Goal: Transaction & Acquisition: Purchase product/service

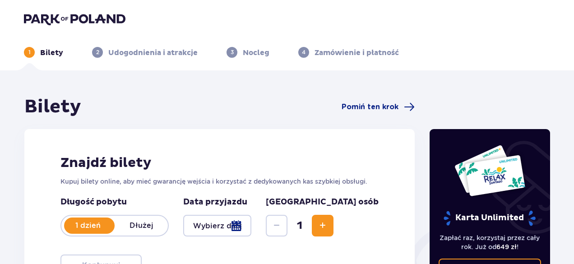
click at [65, 19] on img at bounding box center [74, 19] width 101 height 13
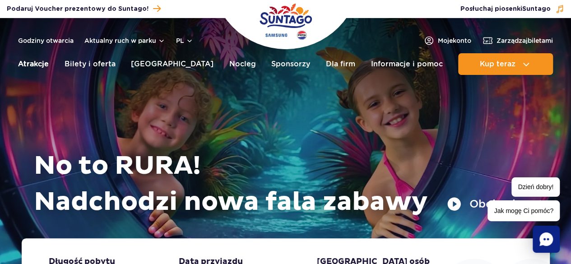
click at [37, 65] on link "Atrakcje" at bounding box center [33, 64] width 31 height 22
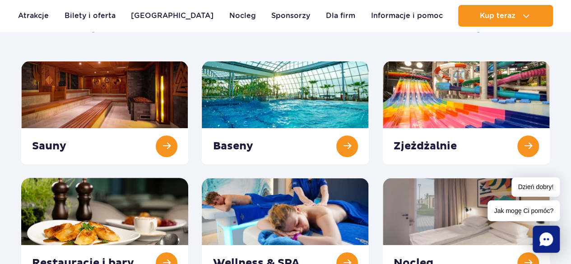
scroll to position [116, 0]
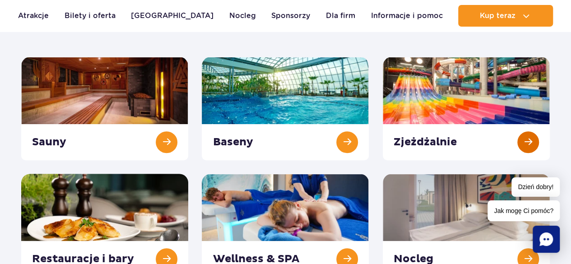
click at [437, 119] on link at bounding box center [465, 108] width 167 height 103
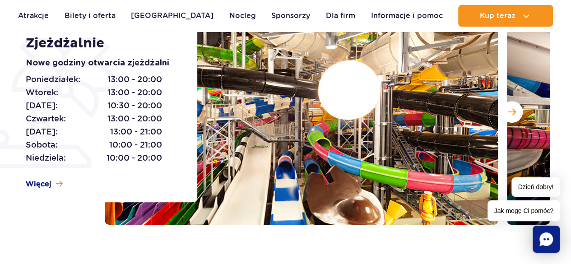
scroll to position [151, 0]
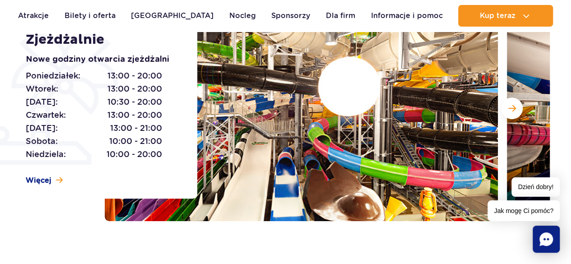
click at [437, 166] on img at bounding box center [301, 107] width 393 height 225
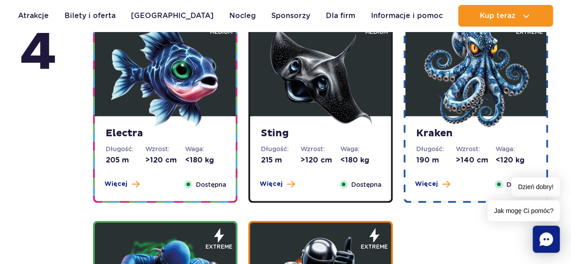
scroll to position [844, 0]
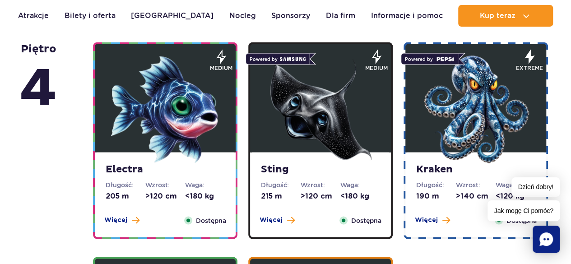
click at [193, 191] on dd "<180 kg" at bounding box center [205, 196] width 40 height 10
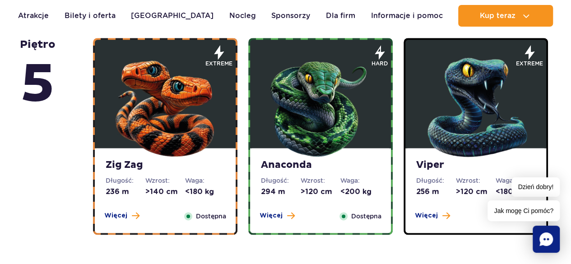
click at [432, 180] on dt "Długość:" at bounding box center [436, 180] width 40 height 9
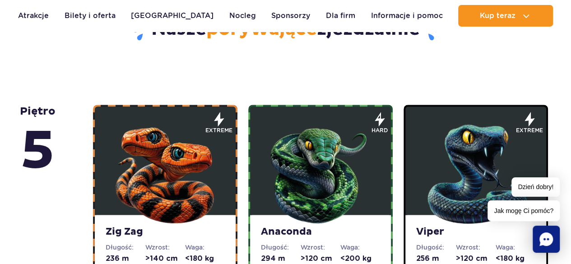
scroll to position [519, 0]
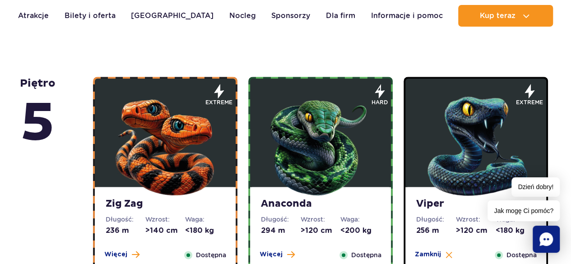
click at [337, 147] on img at bounding box center [320, 144] width 108 height 108
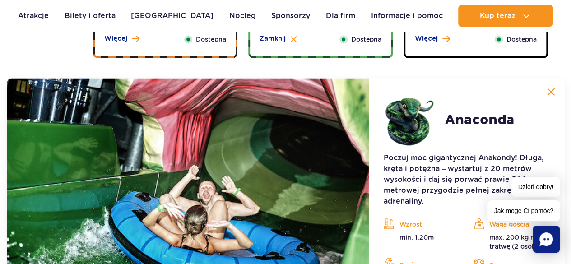
scroll to position [758, 0]
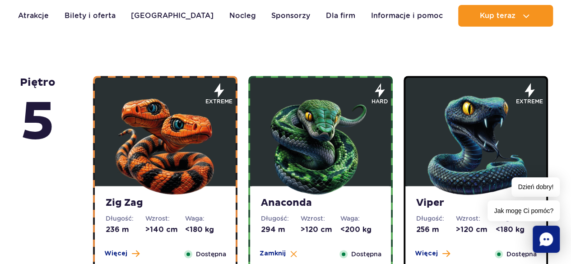
click at [188, 154] on img at bounding box center [165, 143] width 108 height 108
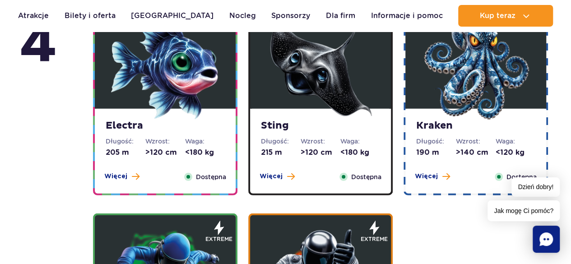
scroll to position [1138, 0]
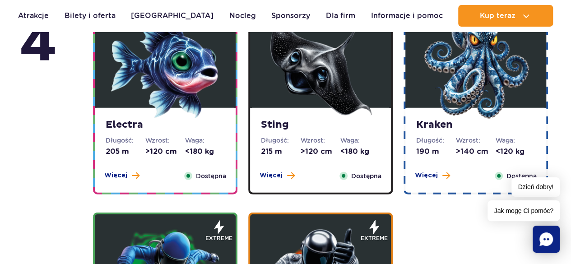
click at [287, 120] on strong "Sting" at bounding box center [320, 125] width 119 height 13
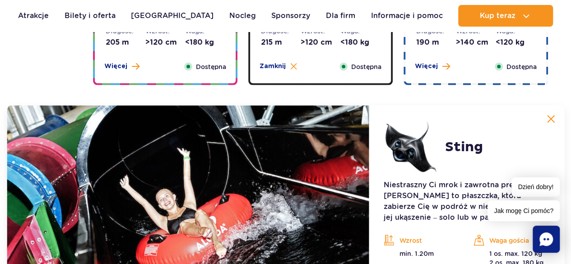
scroll to position [1008, 0]
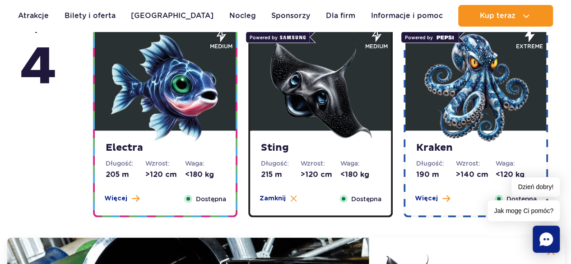
click at [488, 137] on img at bounding box center [475, 87] width 108 height 108
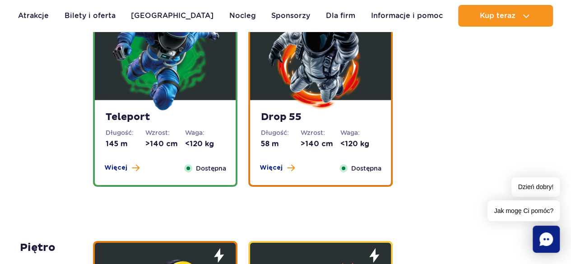
click at [353, 96] on img at bounding box center [320, 57] width 108 height 108
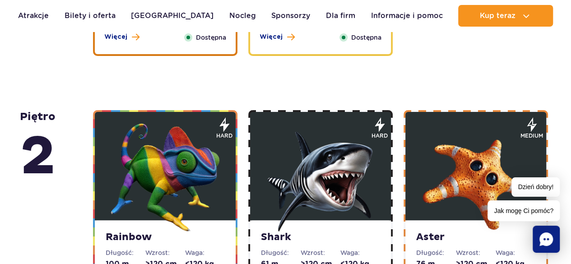
scroll to position [1739, 0]
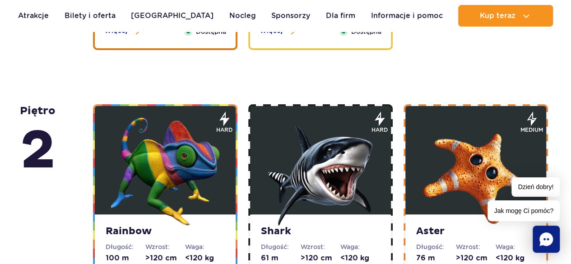
click at [364, 167] on img at bounding box center [320, 171] width 108 height 108
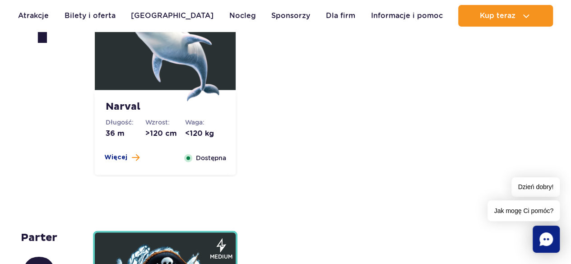
scroll to position [2331, 0]
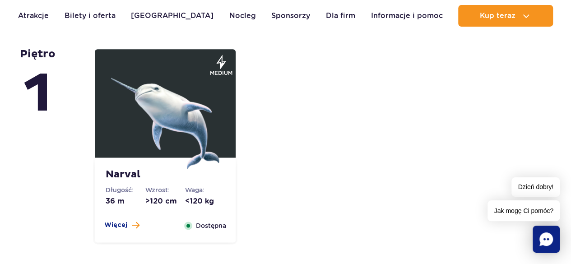
click at [184, 143] on img at bounding box center [165, 114] width 108 height 108
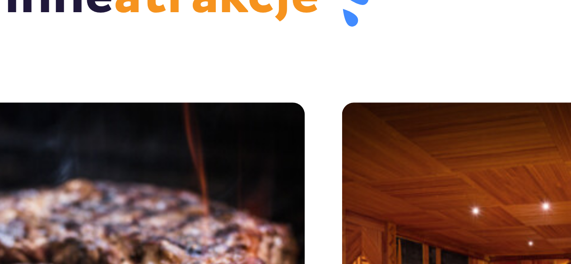
scroll to position [2984, 0]
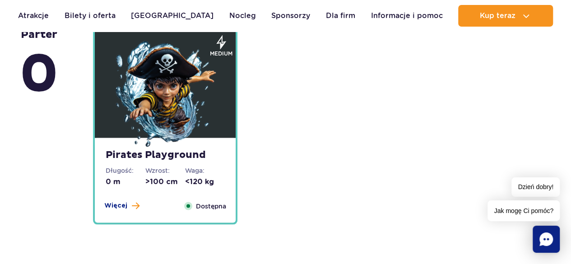
click at [211, 179] on dd "<120 kg" at bounding box center [205, 181] width 40 height 10
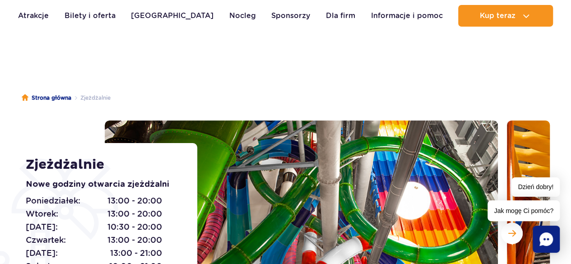
scroll to position [0, 0]
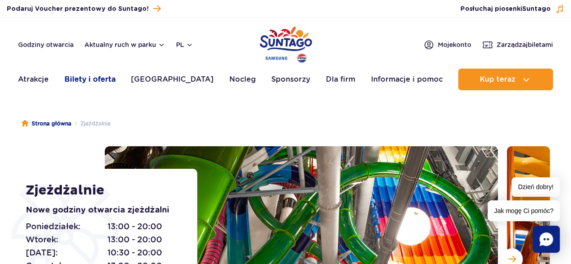
click at [88, 81] on link "Bilety i oferta" at bounding box center [89, 80] width 51 height 22
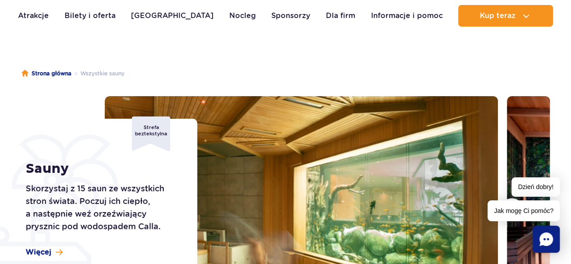
scroll to position [50, 0]
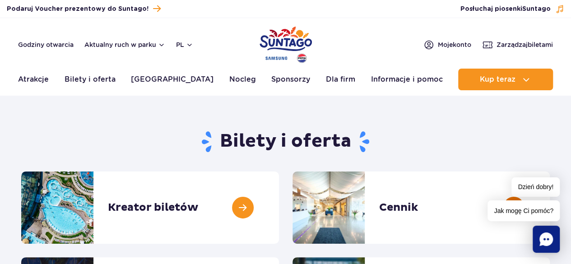
click at [549, 205] on link at bounding box center [549, 207] width 0 height 72
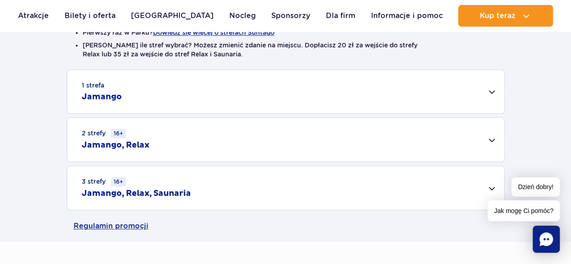
scroll to position [275, 0]
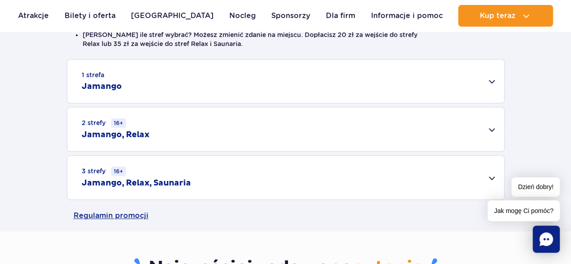
click at [463, 75] on div "1 strefa Jamango" at bounding box center [285, 81] width 437 height 43
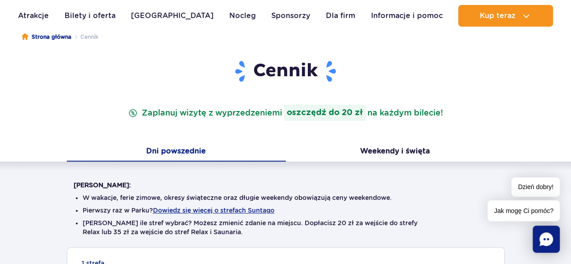
scroll to position [91, 0]
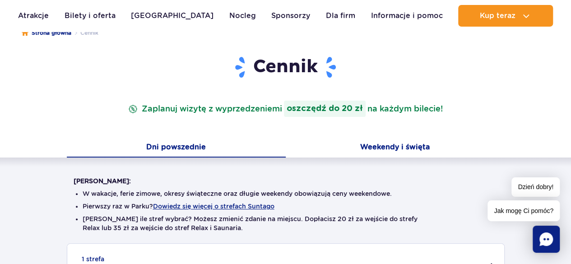
click at [405, 149] on button "Weekendy i święta" at bounding box center [394, 147] width 219 height 19
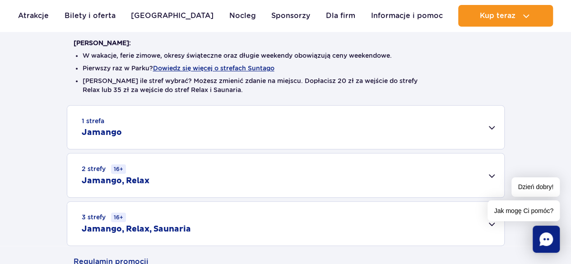
scroll to position [230, 0]
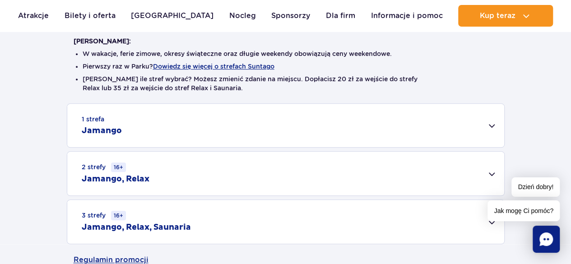
click at [489, 127] on div "1 strefa Jamango" at bounding box center [285, 125] width 437 height 43
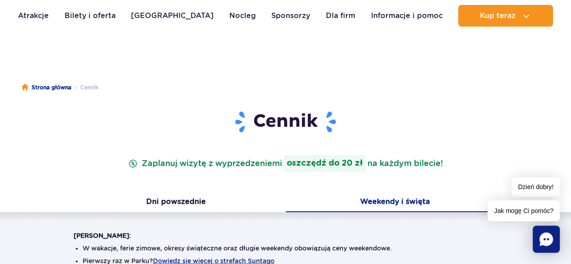
scroll to position [0, 0]
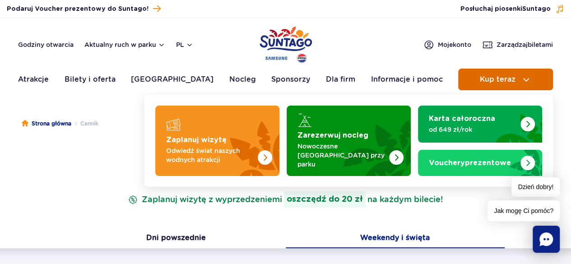
click at [519, 83] on button "Kup teraz" at bounding box center [505, 80] width 95 height 22
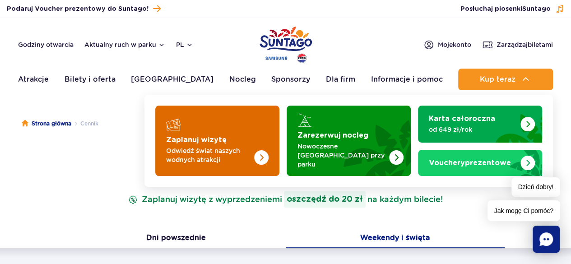
click at [222, 142] on img "Zaplanuj wizytę" at bounding box center [243, 141] width 72 height 70
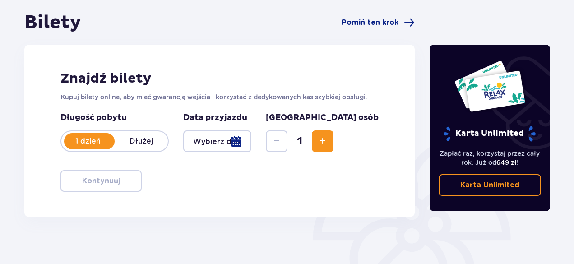
scroll to position [85, 0]
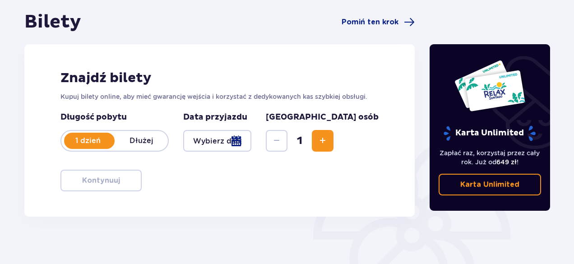
click at [251, 135] on div at bounding box center [217, 141] width 68 height 22
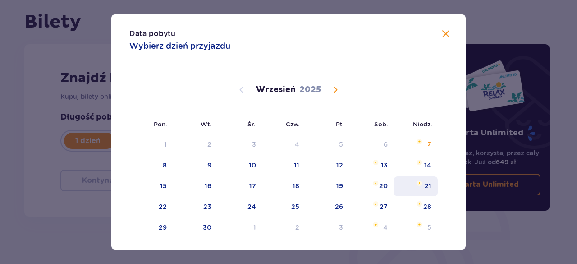
click at [429, 185] on div "21" at bounding box center [428, 185] width 7 height 9
type input "[DATE]"
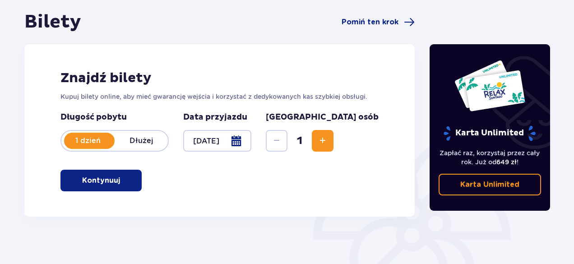
click at [444, 33] on div "Karta Unlimited Zapłać raz, korzystaj przez cały rok. Już od 649 zł ! Karta Unl…" at bounding box center [489, 166] width 135 height 310
click at [328, 141] on span "Increase" at bounding box center [322, 140] width 11 height 11
click at [328, 144] on span "Increase" at bounding box center [322, 140] width 11 height 11
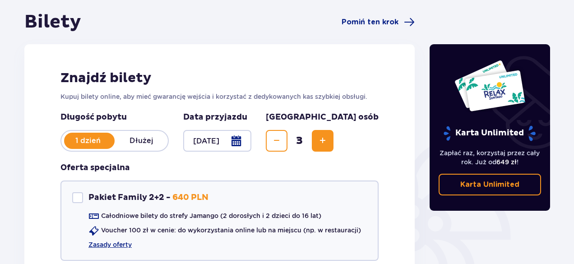
click at [328, 145] on span "Increase" at bounding box center [322, 140] width 11 height 11
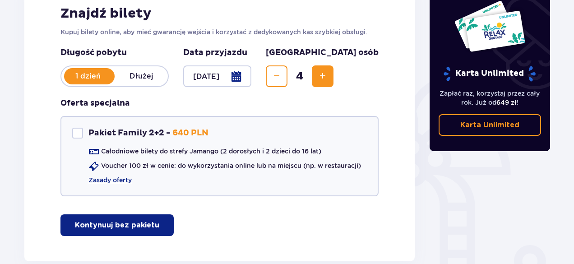
scroll to position [150, 0]
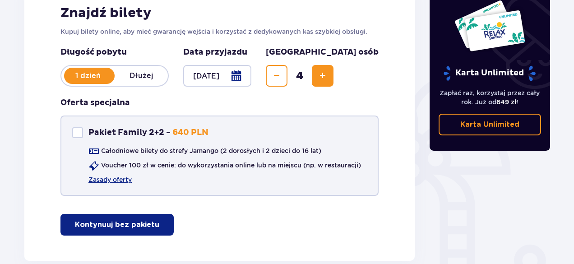
click at [77, 134] on div at bounding box center [77, 132] width 11 height 11
checkbox input "true"
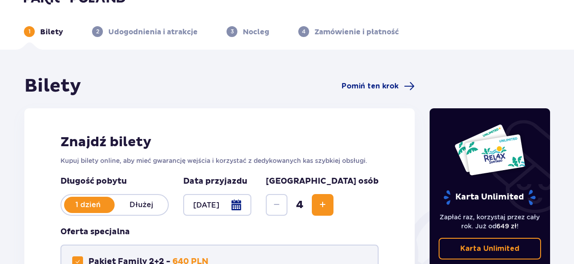
scroll to position [0, 0]
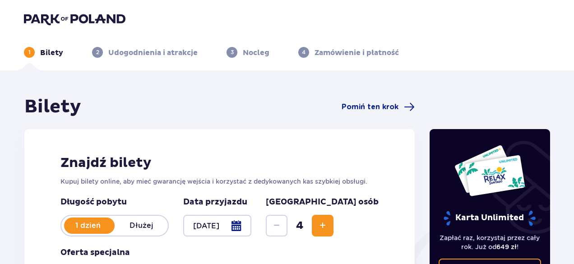
click at [85, 18] on img at bounding box center [74, 19] width 101 height 13
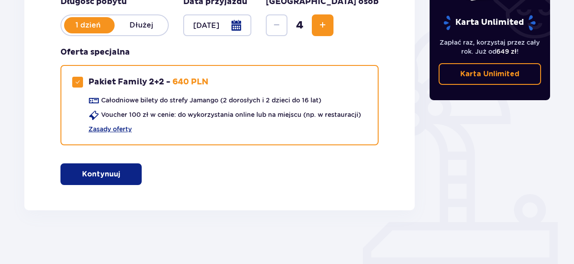
scroll to position [200, 0]
click at [102, 174] on p "Kontynuuj" at bounding box center [101, 174] width 38 height 10
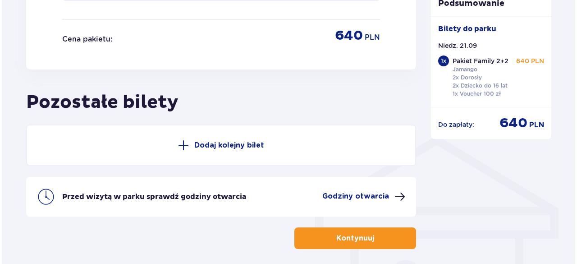
scroll to position [636, 0]
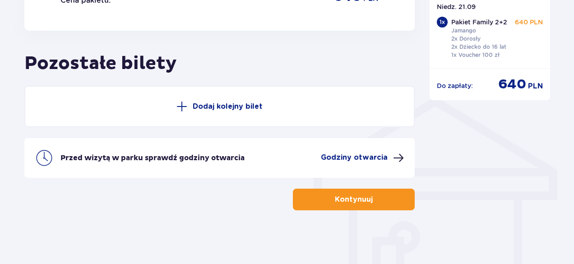
click at [376, 153] on p "Godziny otwarcia" at bounding box center [354, 157] width 67 height 10
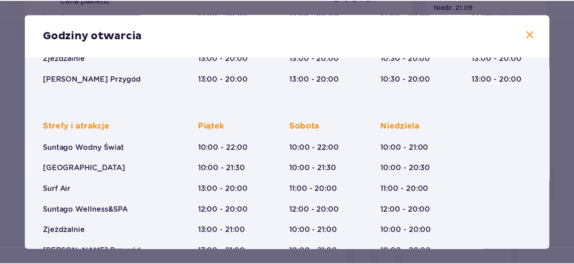
scroll to position [204, 0]
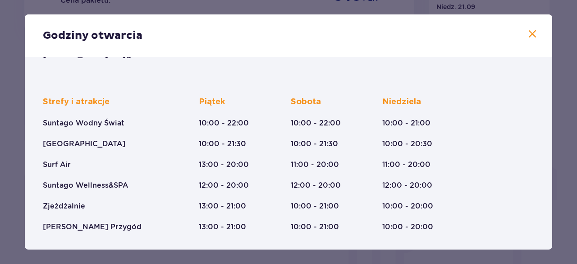
click at [534, 34] on span at bounding box center [532, 34] width 11 height 11
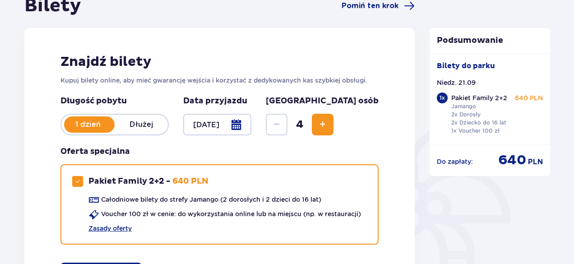
scroll to position [100, 0]
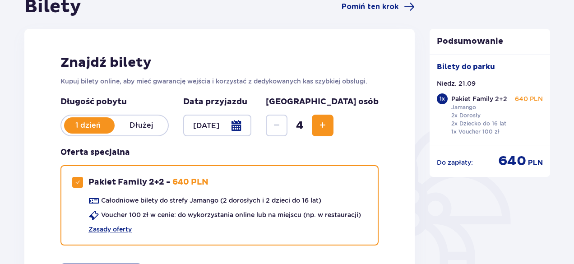
click at [251, 121] on div at bounding box center [217, 126] width 68 height 22
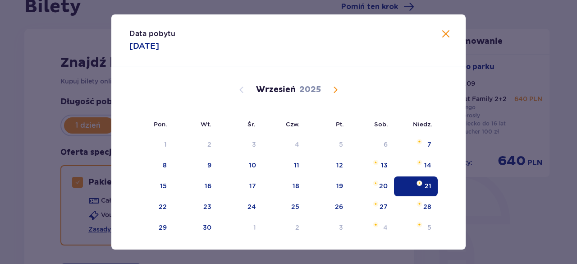
click at [336, 93] on span "Calendar" at bounding box center [335, 89] width 11 height 11
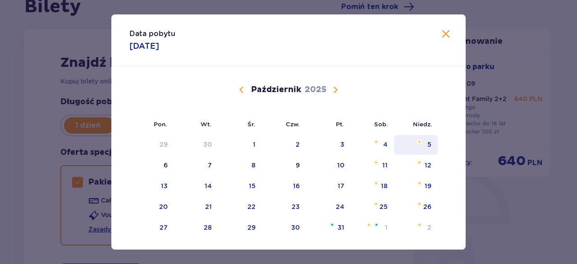
click at [428, 143] on div "5" at bounding box center [430, 144] width 4 height 9
type input "05.10.25"
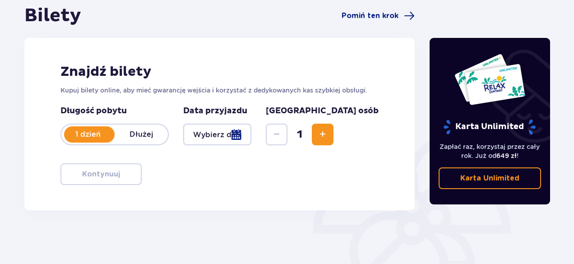
scroll to position [100, 0]
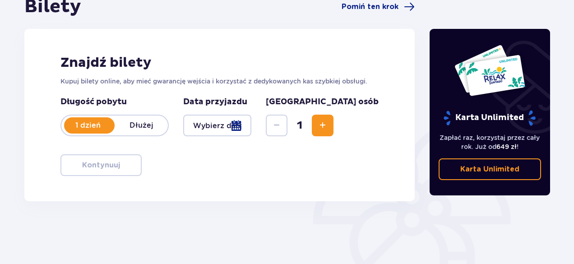
click at [328, 124] on span "Increase" at bounding box center [322, 125] width 11 height 11
click at [328, 126] on span "Increase" at bounding box center [322, 125] width 11 height 11
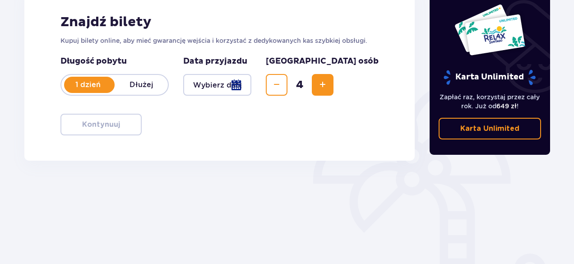
scroll to position [140, 0]
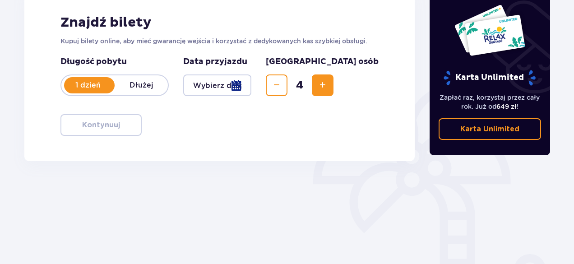
click at [251, 88] on div at bounding box center [217, 85] width 68 height 22
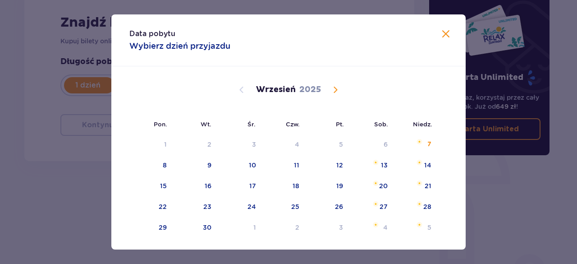
click at [336, 89] on span "Calendar" at bounding box center [335, 89] width 11 height 11
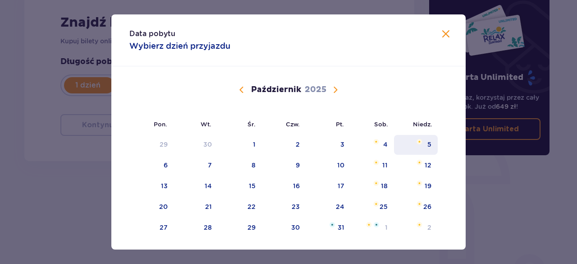
click at [426, 143] on div "5" at bounding box center [416, 145] width 44 height 20
type input "05.10.25"
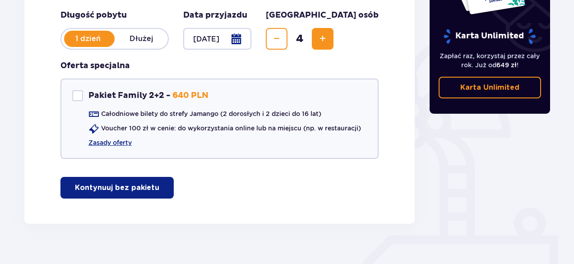
scroll to position [188, 0]
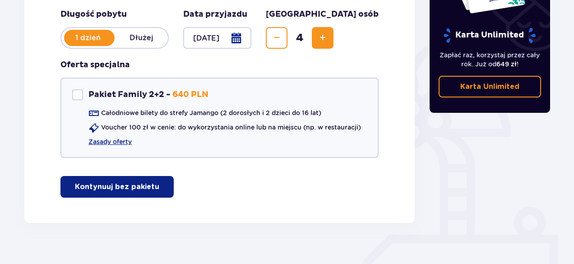
click at [115, 182] on p "Kontynuuj bez pakietu" at bounding box center [117, 187] width 84 height 10
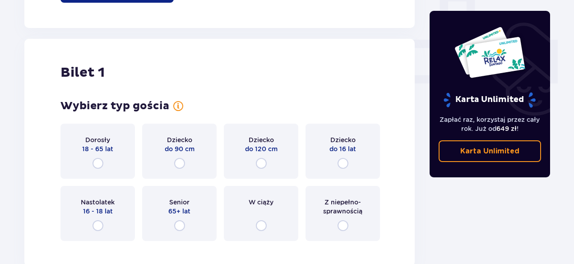
scroll to position [410, 0]
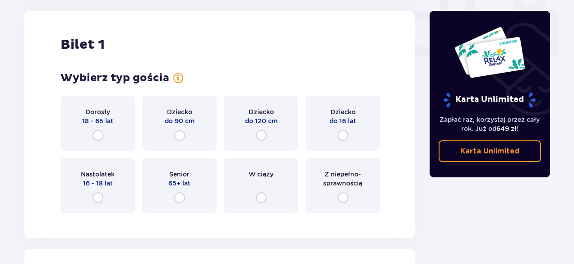
click at [267, 112] on p "Dziecko" at bounding box center [260, 111] width 25 height 9
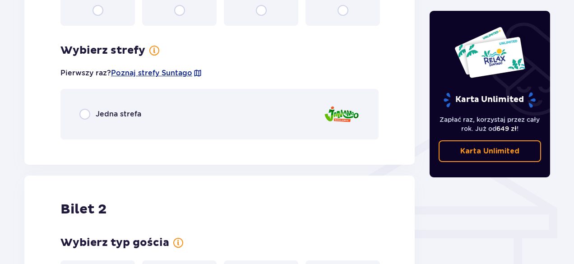
scroll to position [594, 0]
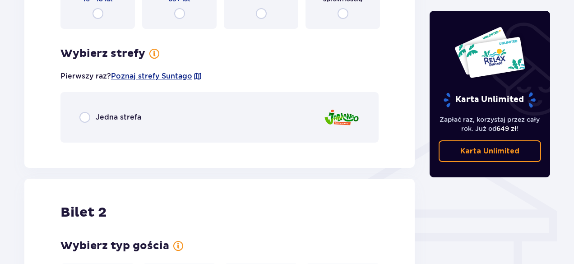
click at [115, 129] on div "Jedna strefa" at bounding box center [219, 117] width 318 height 51
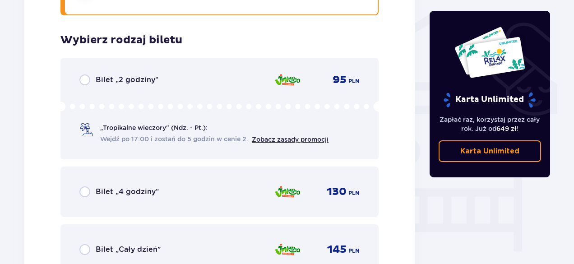
scroll to position [744, 0]
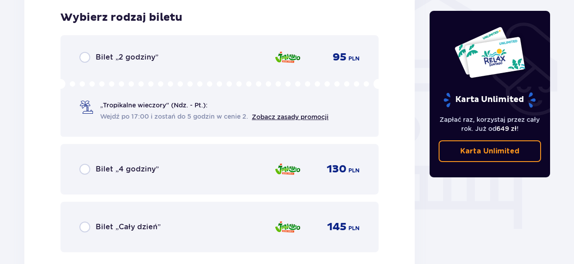
click at [336, 233] on p "145" at bounding box center [336, 227] width 19 height 14
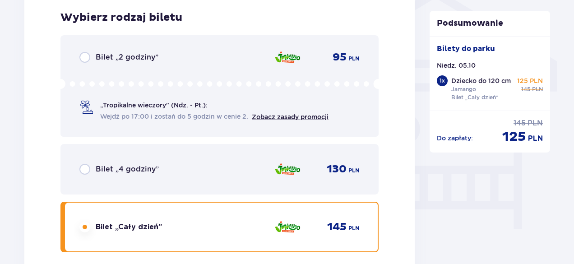
scroll to position [1022, 0]
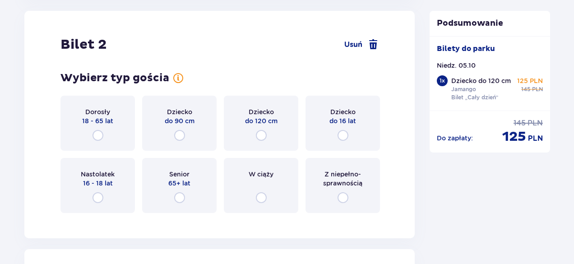
click at [350, 124] on p "do 16 lat" at bounding box center [342, 120] width 27 height 9
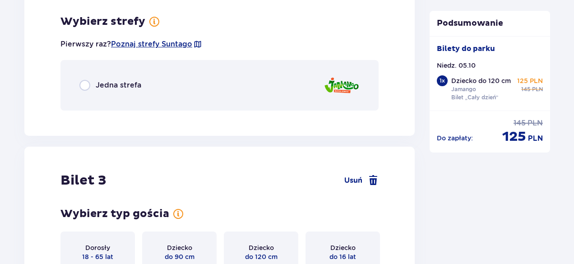
scroll to position [1242, 0]
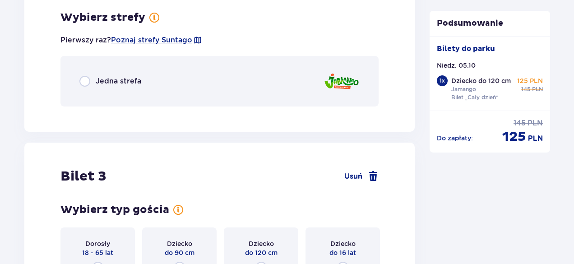
click at [128, 84] on p "Jedna strefa" at bounding box center [119, 81] width 46 height 10
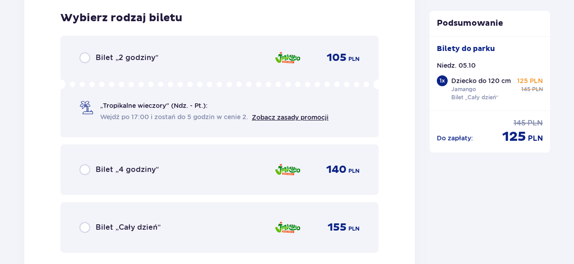
scroll to position [1355, 0]
click at [310, 235] on div "155 PLN" at bounding box center [316, 226] width 85 height 19
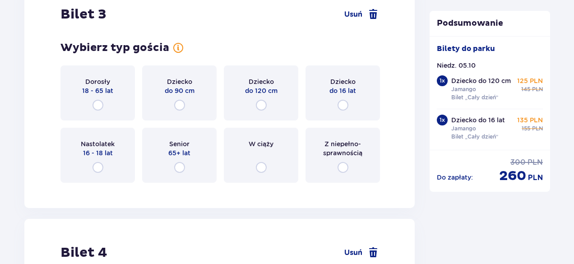
scroll to position [1664, 0]
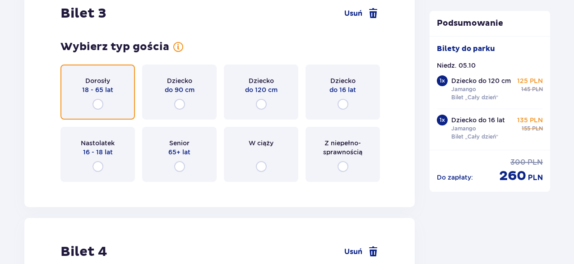
click at [95, 100] on input "radio" at bounding box center [97, 104] width 11 height 11
radio input "true"
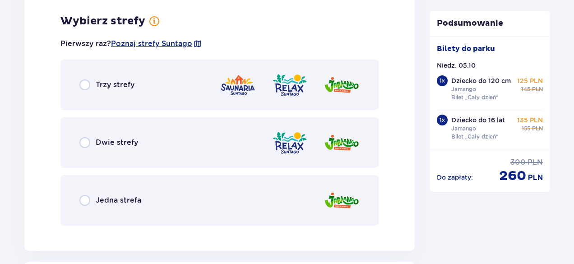
scroll to position [1853, 0]
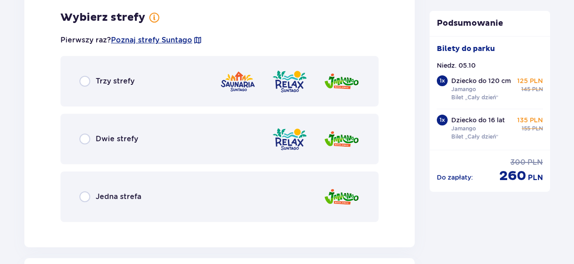
click at [316, 196] on div "Jedna strefa" at bounding box center [219, 196] width 318 height 51
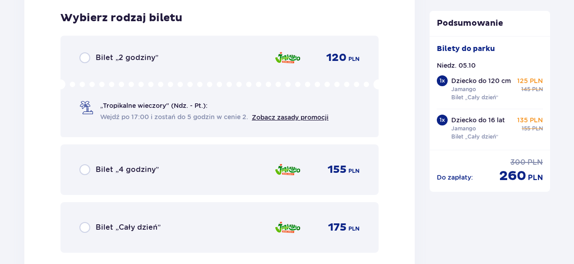
scroll to position [2082, 0]
click at [274, 229] on img at bounding box center [287, 226] width 27 height 19
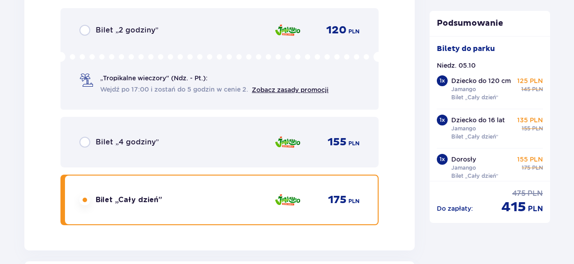
scroll to position [2359, 0]
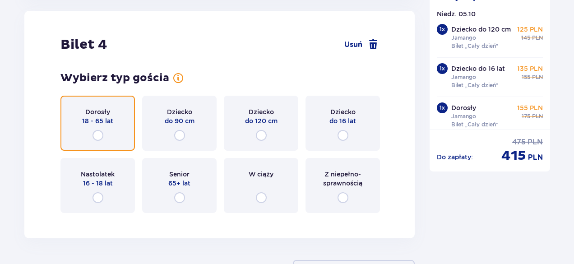
click at [96, 130] on input "radio" at bounding box center [97, 135] width 11 height 11
radio input "true"
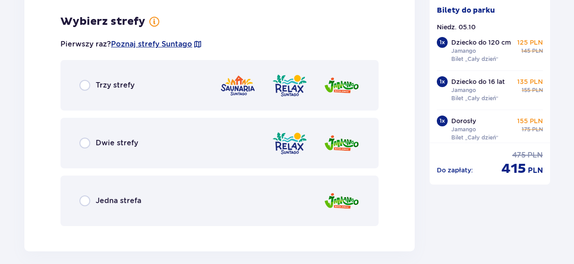
scroll to position [2579, 0]
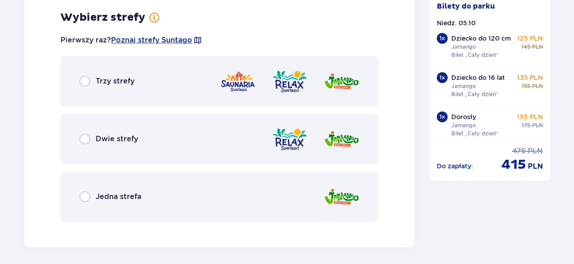
click at [343, 207] on img at bounding box center [341, 197] width 36 height 26
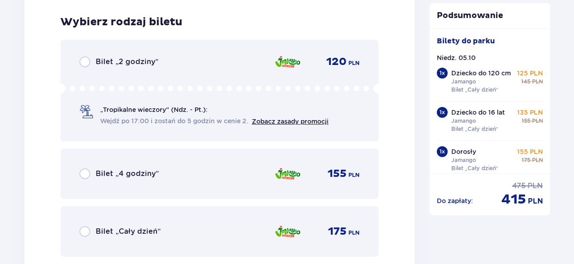
scroll to position [2808, 0]
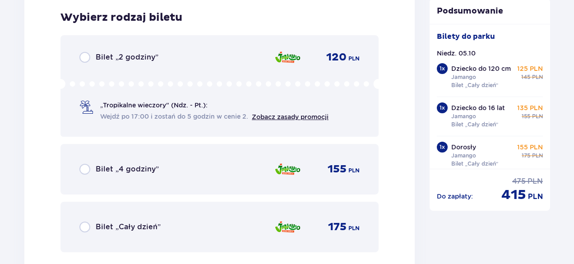
click at [339, 231] on p "175" at bounding box center [337, 227] width 18 height 14
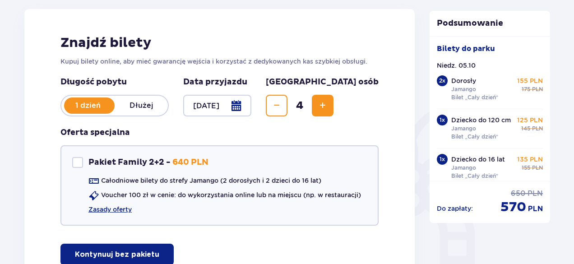
scroll to position [120, 0]
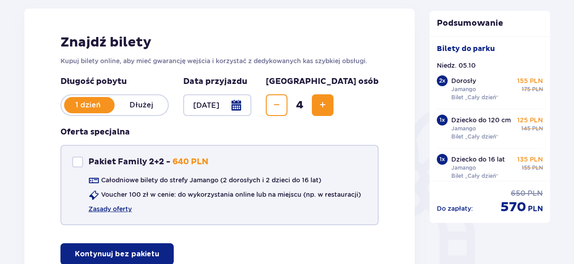
click at [82, 162] on div at bounding box center [77, 161] width 11 height 11
checkbox input "true"
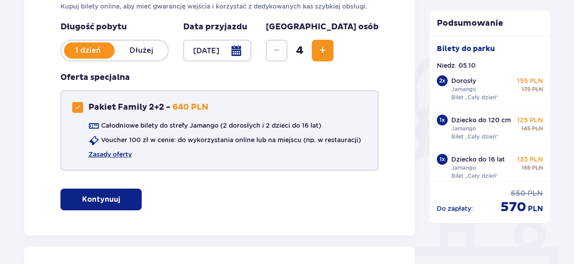
scroll to position [187, 0]
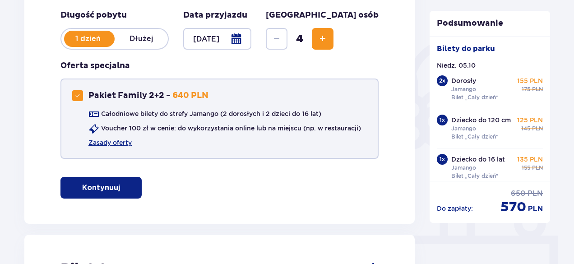
click at [107, 183] on p "Kontynuuj" at bounding box center [101, 188] width 38 height 10
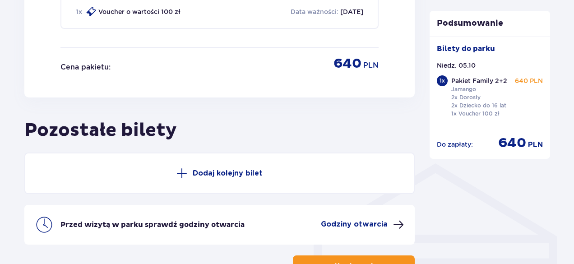
scroll to position [636, 0]
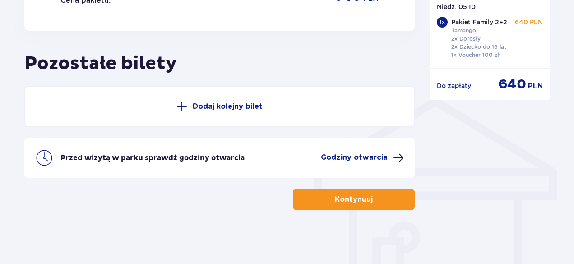
click at [381, 201] on button "Kontynuuj" at bounding box center [354, 200] width 122 height 22
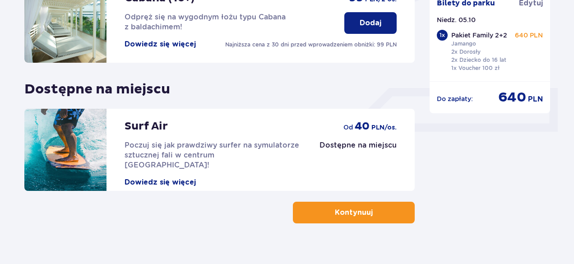
scroll to position [347, 0]
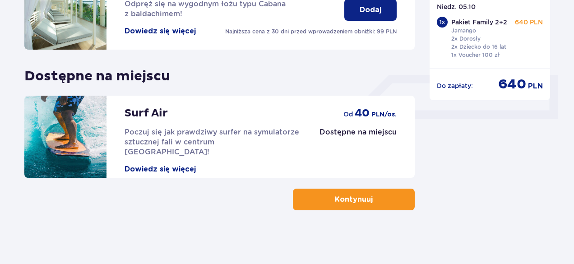
click at [389, 205] on button "Kontynuuj" at bounding box center [354, 200] width 122 height 22
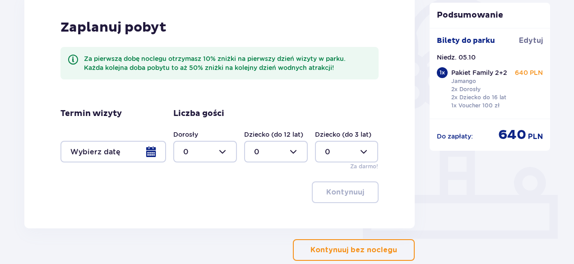
scroll to position [278, 0]
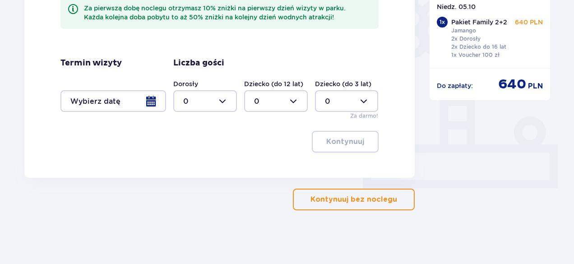
click at [346, 197] on p "Kontynuuj bez noclegu" at bounding box center [353, 199] width 87 height 10
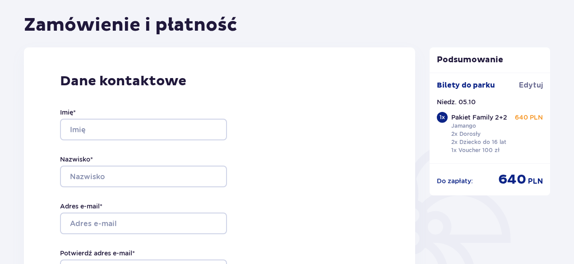
scroll to position [84, 0]
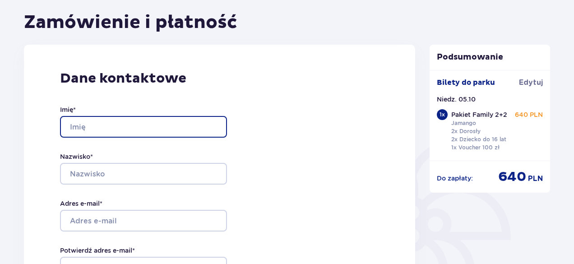
click at [157, 130] on input "Imię *" at bounding box center [143, 127] width 167 height 22
type input "Piotr"
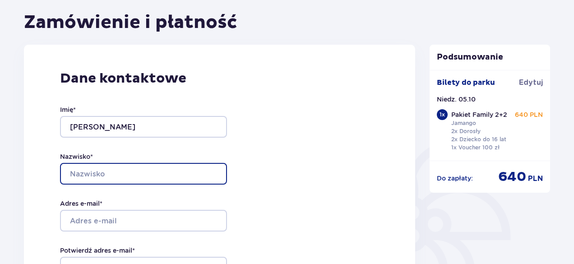
type input "Kotwica"
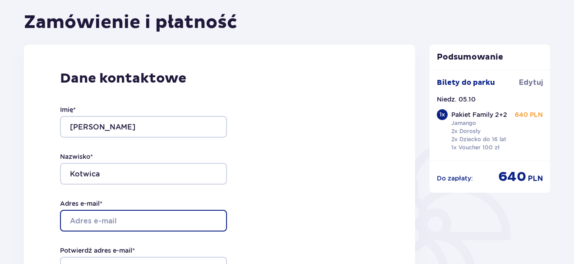
type input "pietrulo@o2.pl"
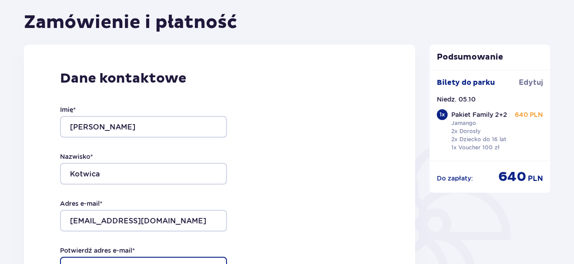
type input "pietrulo@o2.pl"
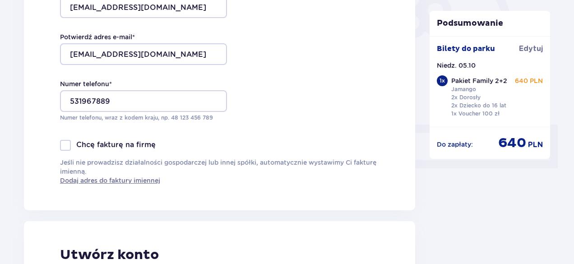
scroll to position [298, 0]
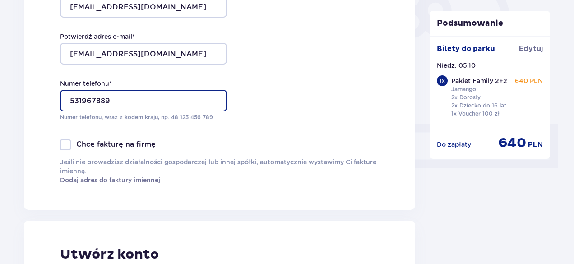
click at [122, 98] on input "531967889" at bounding box center [143, 101] width 167 height 22
type input "601218061"
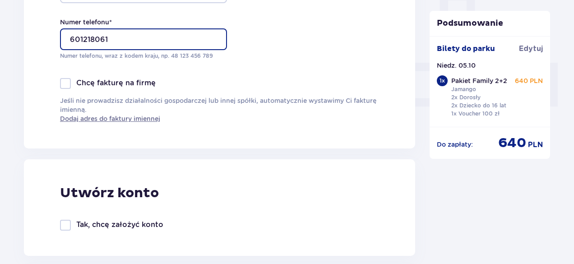
scroll to position [353, 0]
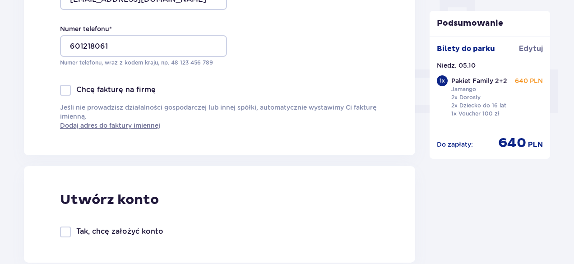
click at [64, 230] on div at bounding box center [65, 231] width 11 height 11
checkbox input "true"
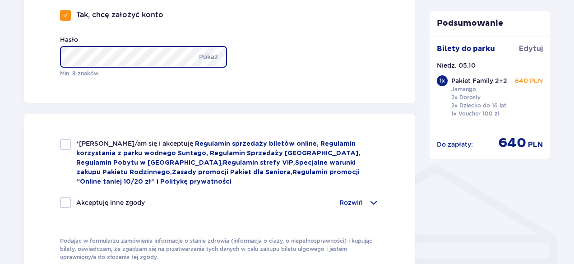
scroll to position [574, 0]
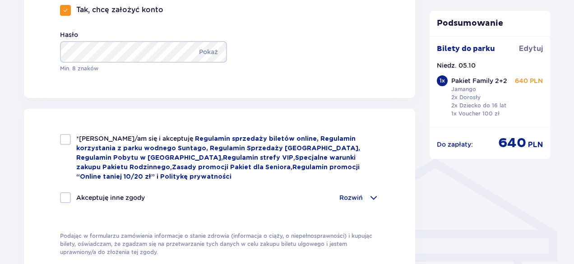
click at [66, 139] on div at bounding box center [65, 139] width 11 height 11
checkbox input "true"
click at [77, 195] on p "Akceptuję inne zgody" at bounding box center [110, 197] width 69 height 9
checkbox input "true"
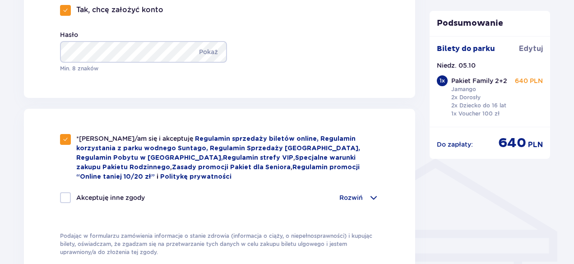
checkbox input "true"
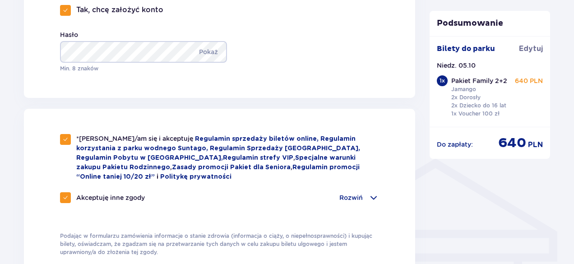
click at [378, 192] on span at bounding box center [373, 197] width 11 height 11
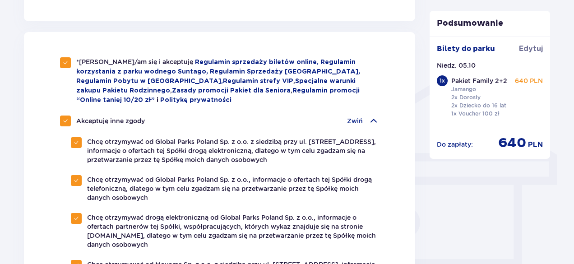
scroll to position [657, 0]
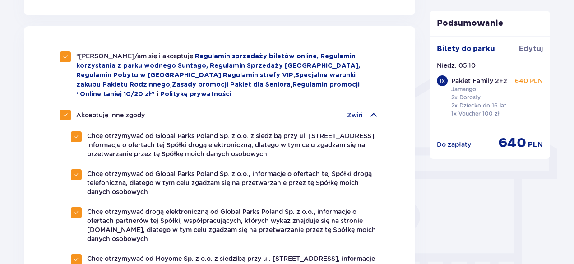
click at [69, 111] on div at bounding box center [65, 115] width 11 height 11
checkbox input "false"
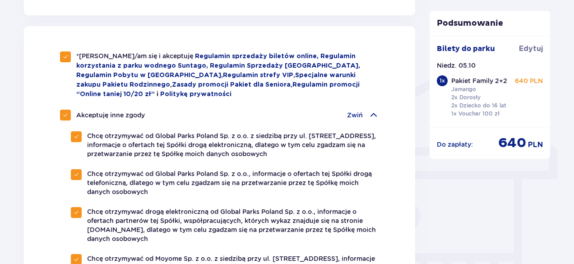
checkbox input "false"
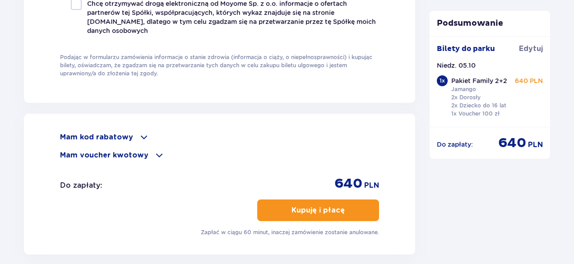
scroll to position [991, 0]
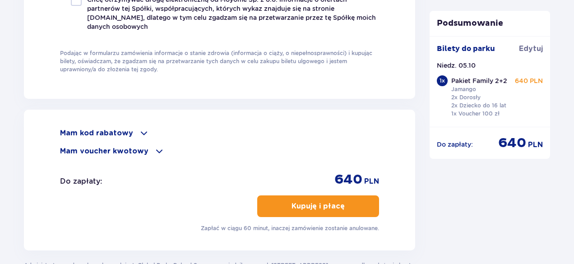
click at [318, 204] on p "Kupuję i płacę" at bounding box center [317, 206] width 53 height 10
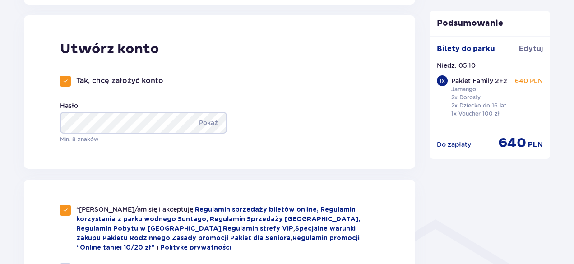
scroll to position [516, 0]
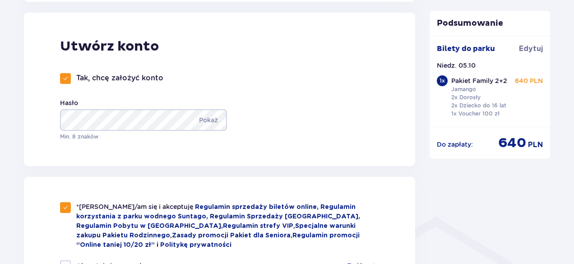
click at [62, 78] on div at bounding box center [65, 78] width 11 height 11
checkbox input "false"
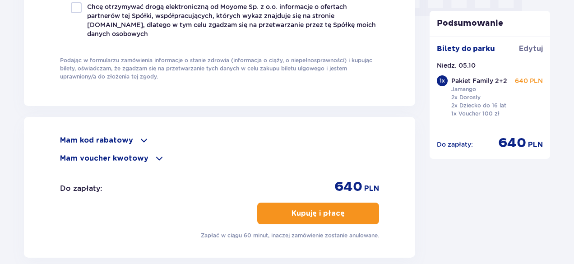
click at [315, 213] on p "Kupuję i płacę" at bounding box center [317, 213] width 53 height 10
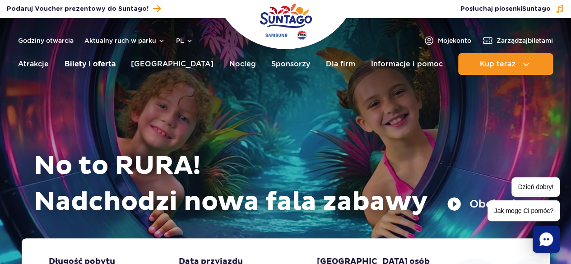
click at [99, 67] on link "Bilety i oferta" at bounding box center [89, 64] width 51 height 22
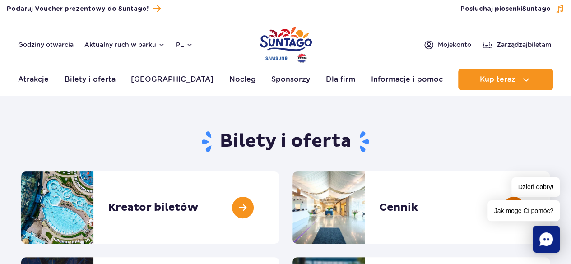
click at [549, 202] on link at bounding box center [549, 207] width 0 height 72
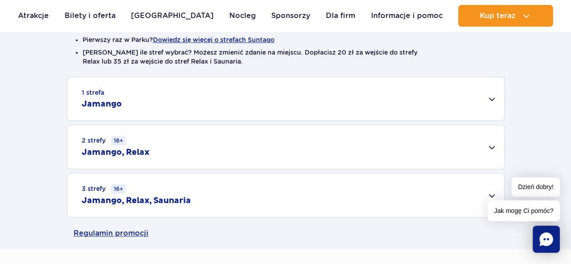
scroll to position [261, 0]
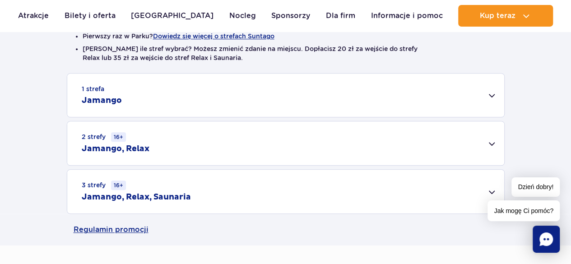
click at [491, 94] on div "1 strefa Jamango" at bounding box center [285, 95] width 437 height 43
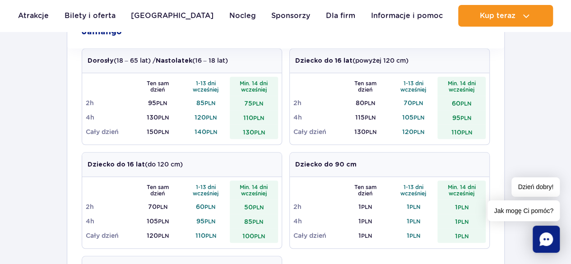
scroll to position [340, 0]
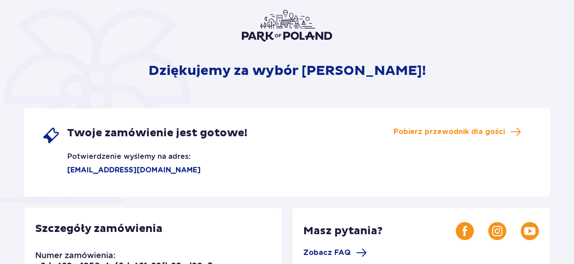
scroll to position [62, 0]
click at [482, 134] on span "Pobierz przewodnik dla gości" at bounding box center [448, 132] width 111 height 10
